Goal: Task Accomplishment & Management: Use online tool/utility

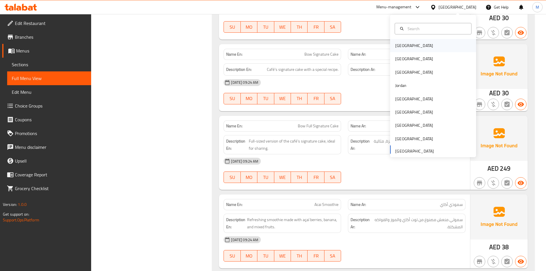
scroll to position [2731, 0]
click at [415, 97] on div "[GEOGRAPHIC_DATA]" at bounding box center [433, 98] width 86 height 13
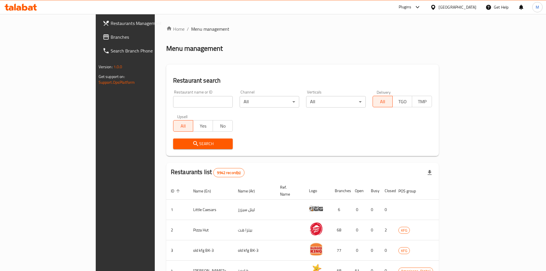
click at [421, 4] on icon at bounding box center [417, 7] width 7 height 7
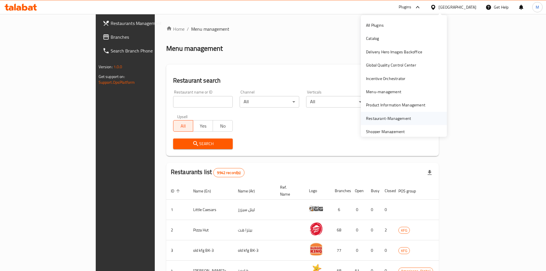
click at [378, 120] on div "Restaurant-Management" at bounding box center [388, 118] width 45 height 6
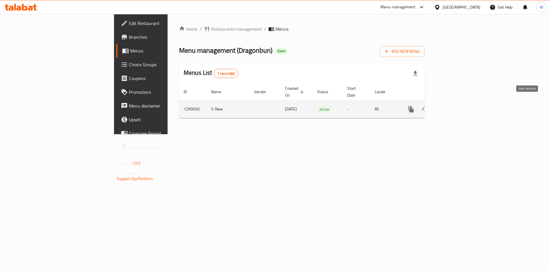
click at [456, 106] on icon "enhanced table" at bounding box center [452, 109] width 7 height 7
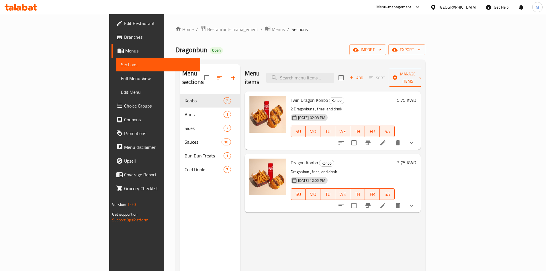
click at [423, 76] on span "Manage items" at bounding box center [407, 78] width 29 height 14
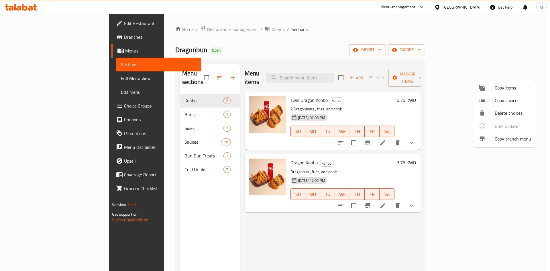
click at [512, 140] on span "Copy branch menu" at bounding box center [513, 138] width 36 height 7
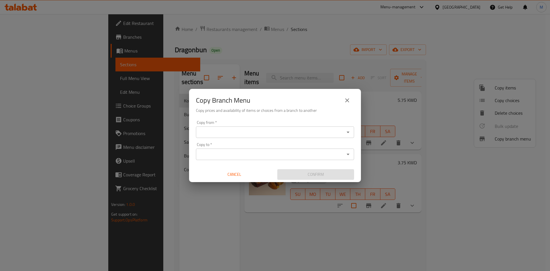
click at [268, 128] on input "Copy from   *" at bounding box center [270, 132] width 145 height 8
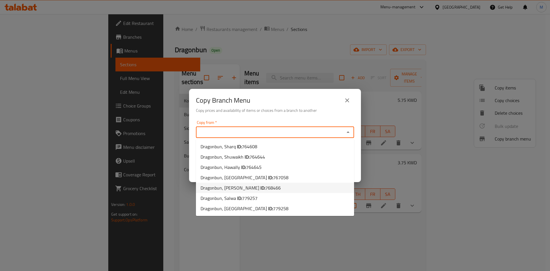
click at [249, 191] on span "Dragonbun, Abu Hasaniya ID: 768466" at bounding box center [241, 187] width 80 height 7
type input "Dragonbun, Abu Hasaniya"
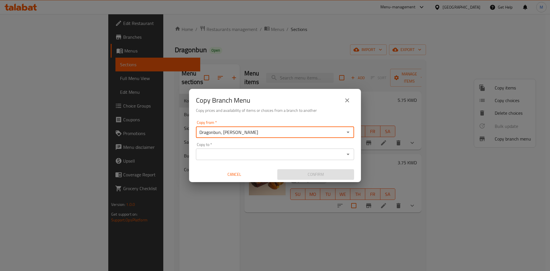
click at [256, 155] on input "Copy to   *" at bounding box center [270, 154] width 145 height 8
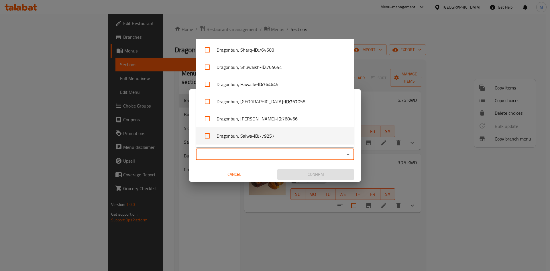
click at [262, 134] on span "779257" at bounding box center [266, 135] width 15 height 7
checkbox input "true"
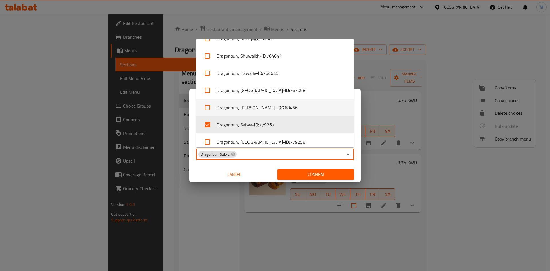
scroll to position [17, 0]
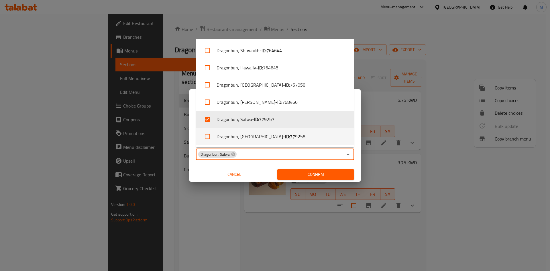
click at [290, 135] on span "779258" at bounding box center [297, 136] width 15 height 7
checkbox input "true"
click at [232, 154] on icon at bounding box center [233, 154] width 4 height 4
checkbox input "false"
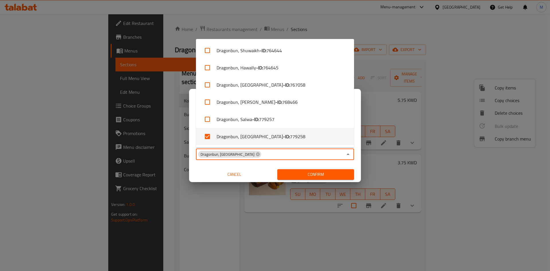
click at [358, 158] on div "Copy from   * Dragonbun, Abu Hasaniya Copy from * Copy to   * Dragonbun, Ardhiy…" at bounding box center [275, 150] width 172 height 64
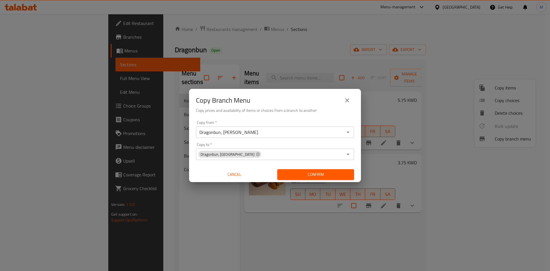
click at [330, 178] on span "Confirm" at bounding box center [316, 174] width 68 height 7
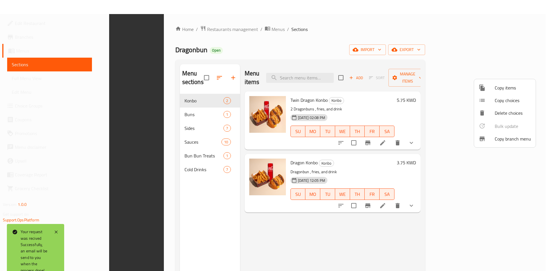
scroll to position [80, 0]
